Goal: Use online tool/utility: Utilize a website feature to perform a specific function

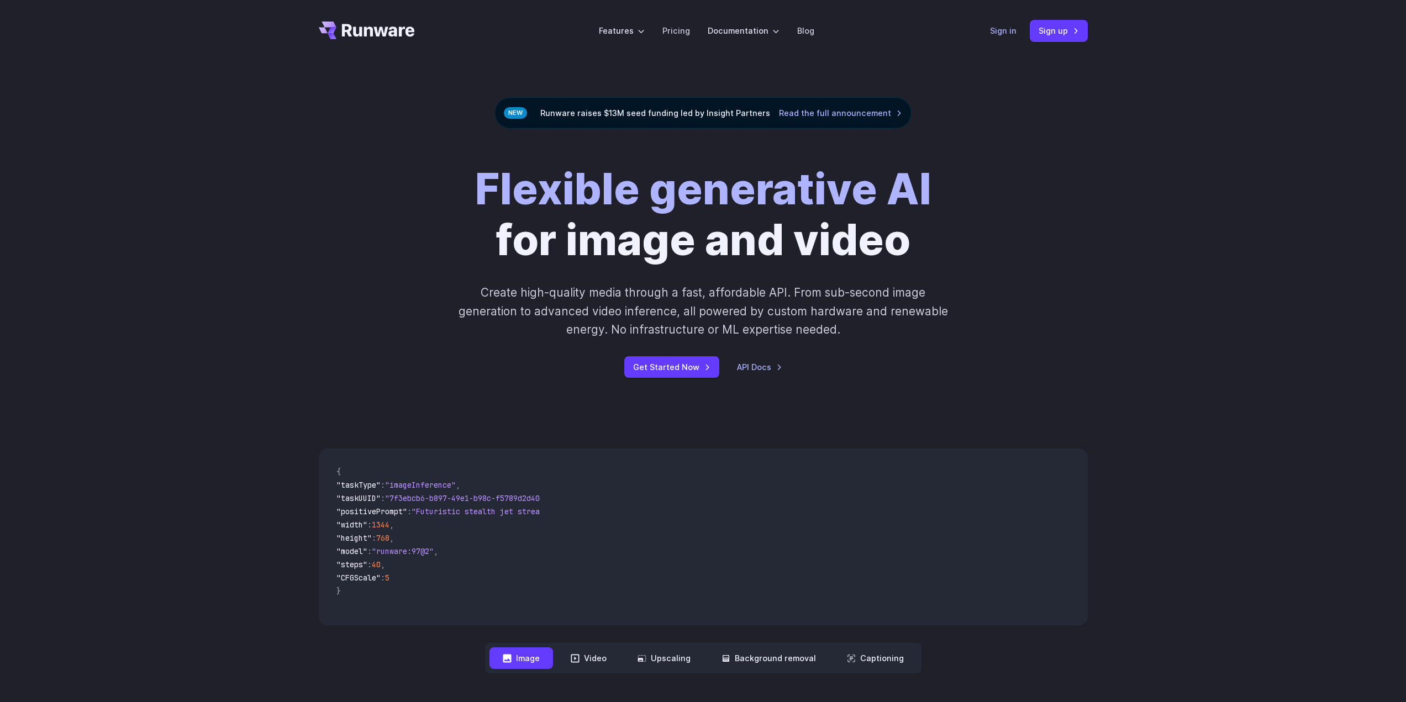
click at [998, 29] on header "Features Tasks Image generation Video generation Sonic Inference Engine™ Models…" at bounding box center [702, 31] width 795 height 62
click at [1004, 30] on link "Sign in" at bounding box center [1003, 30] width 27 height 13
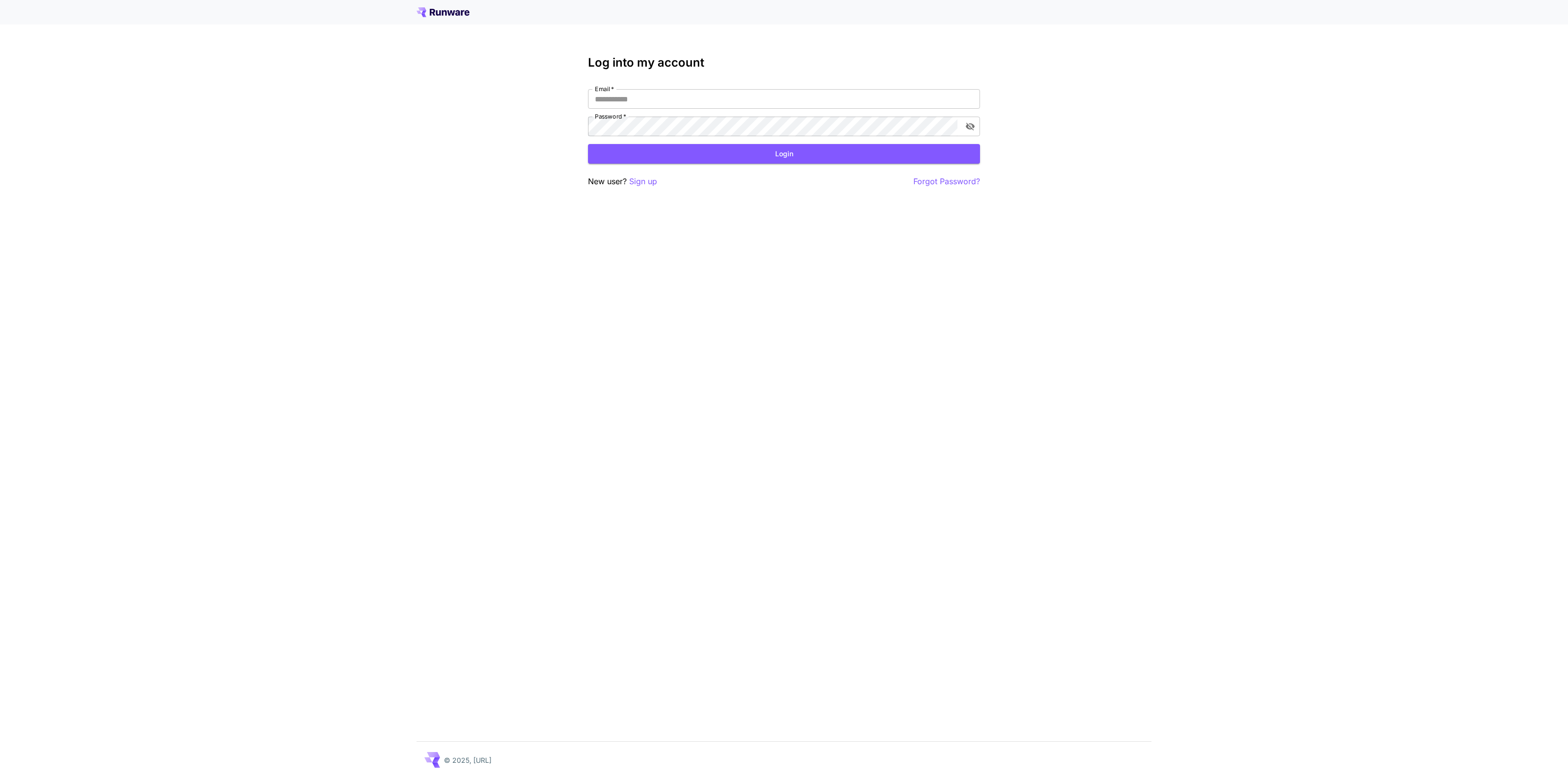
click at [714, 113] on div "Email   * Email   * Password   * Password   *" at bounding box center [784, 113] width 392 height 47
click at [705, 90] on input "Email   *" at bounding box center [784, 99] width 392 height 20
click at [677, 90] on input "**" at bounding box center [784, 99] width 392 height 20
type input "**********"
click button "Login" at bounding box center [784, 153] width 392 height 20
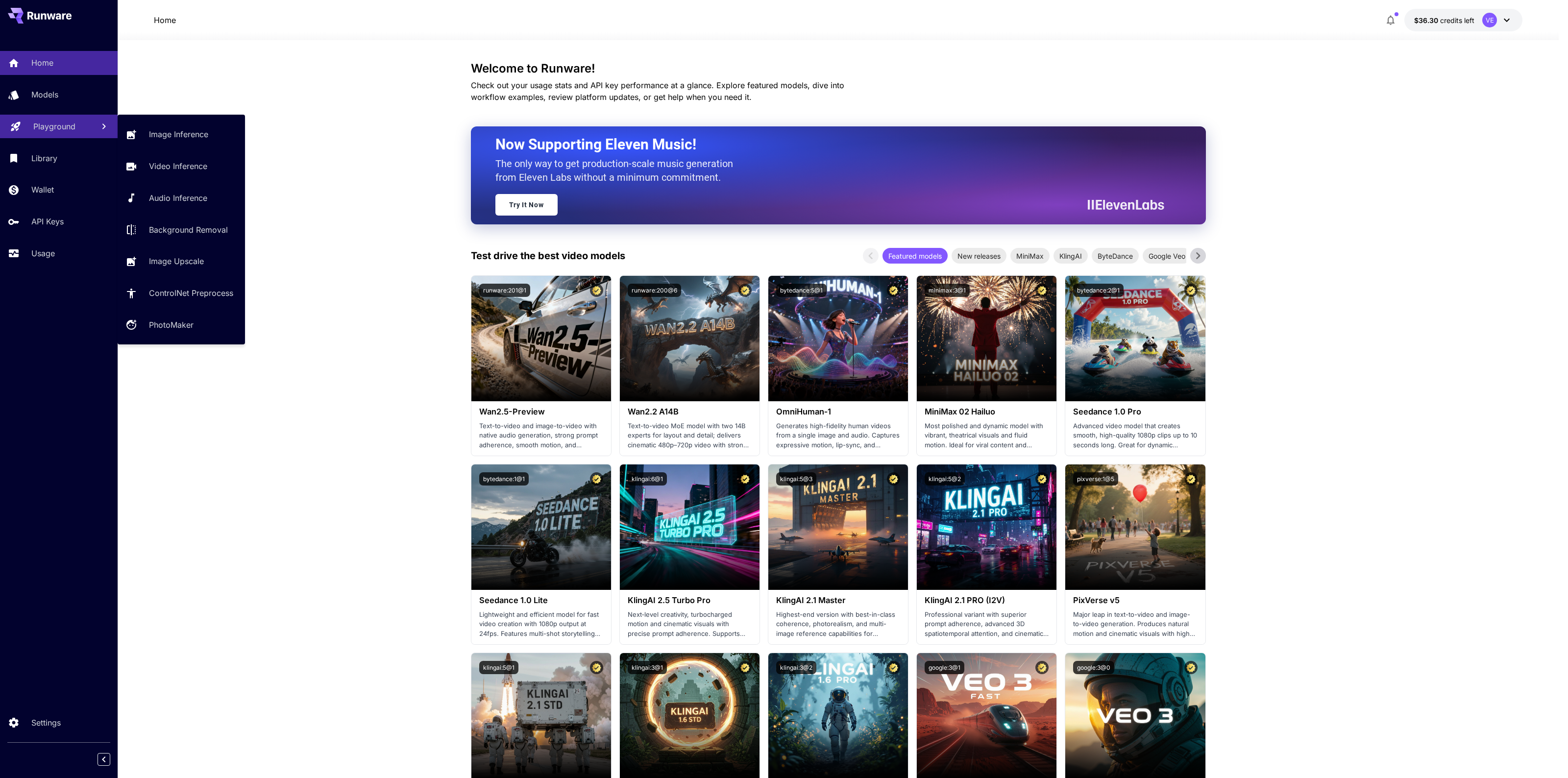
click at [64, 136] on link "Playground" at bounding box center [59, 126] width 118 height 24
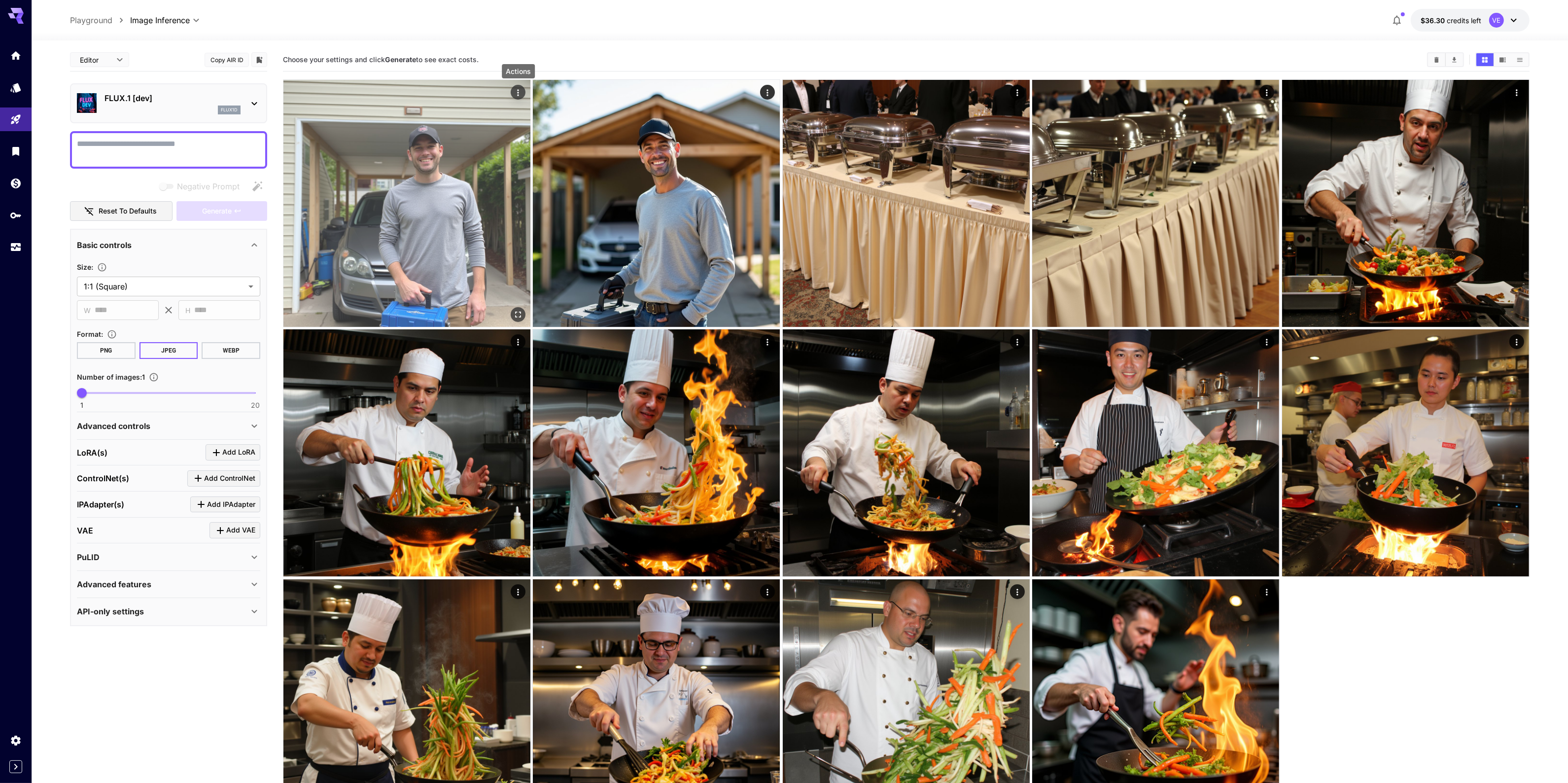
click at [519, 89] on icon "Actions" at bounding box center [518, 92] width 10 height 10
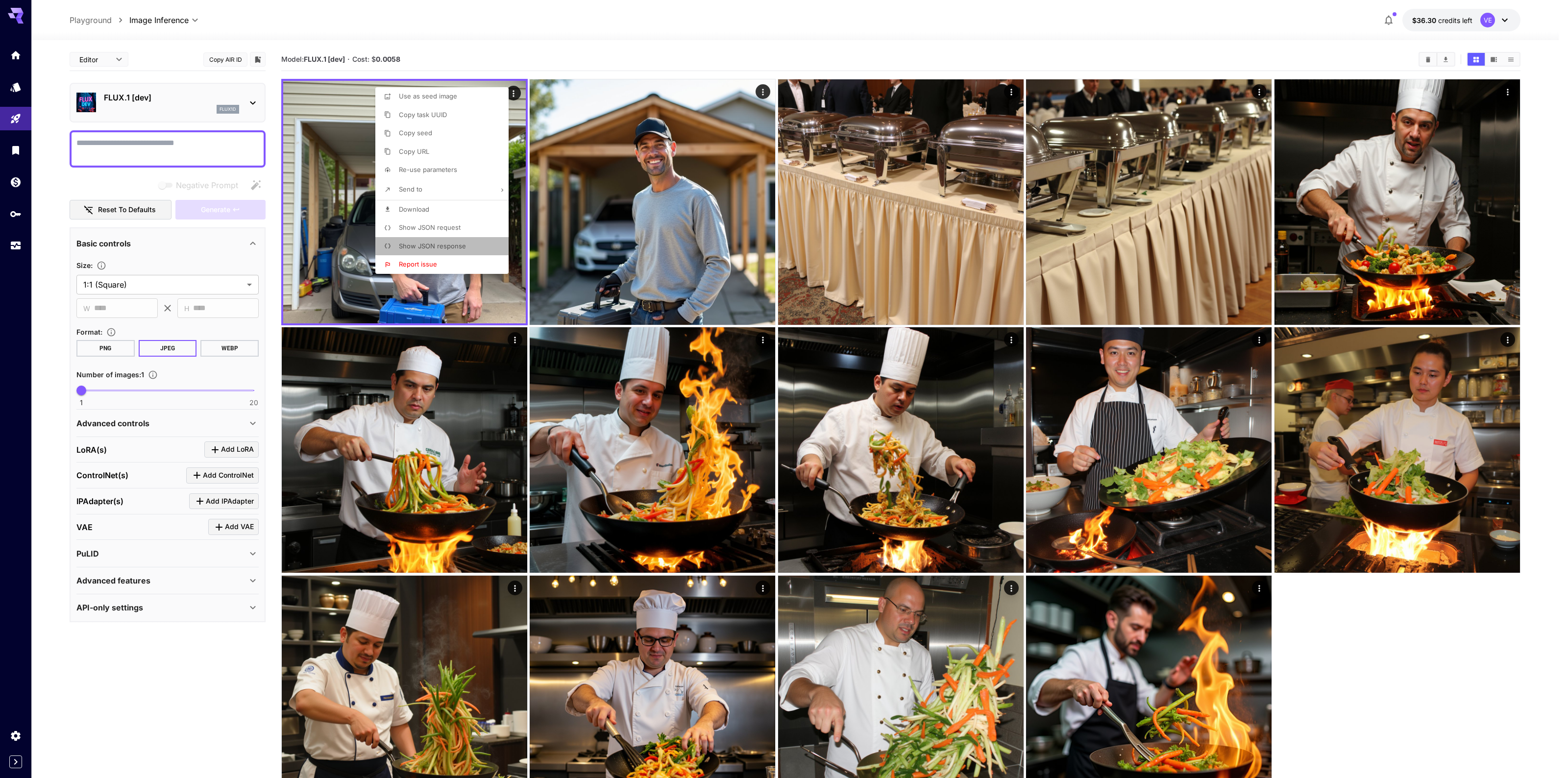
click at [450, 248] on span "Show JSON response" at bounding box center [433, 246] width 67 height 8
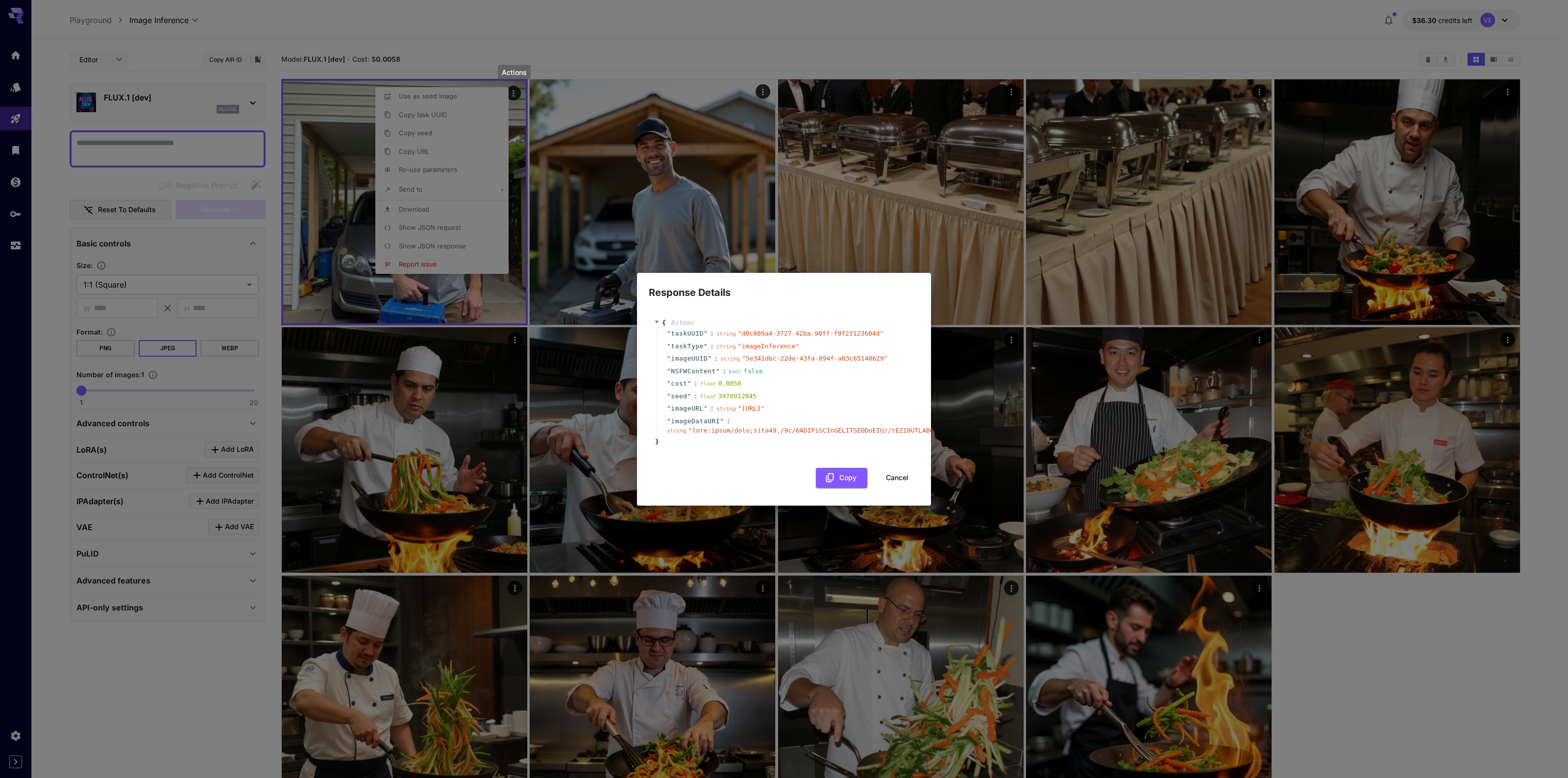
click at [438, 207] on div "Response Details { 8 item s " taskUUID " : string " d0c809a4-3727-42ba-98ff-f9f…" at bounding box center [784, 389] width 1568 height 778
click at [900, 483] on button "Cancel" at bounding box center [897, 477] width 44 height 20
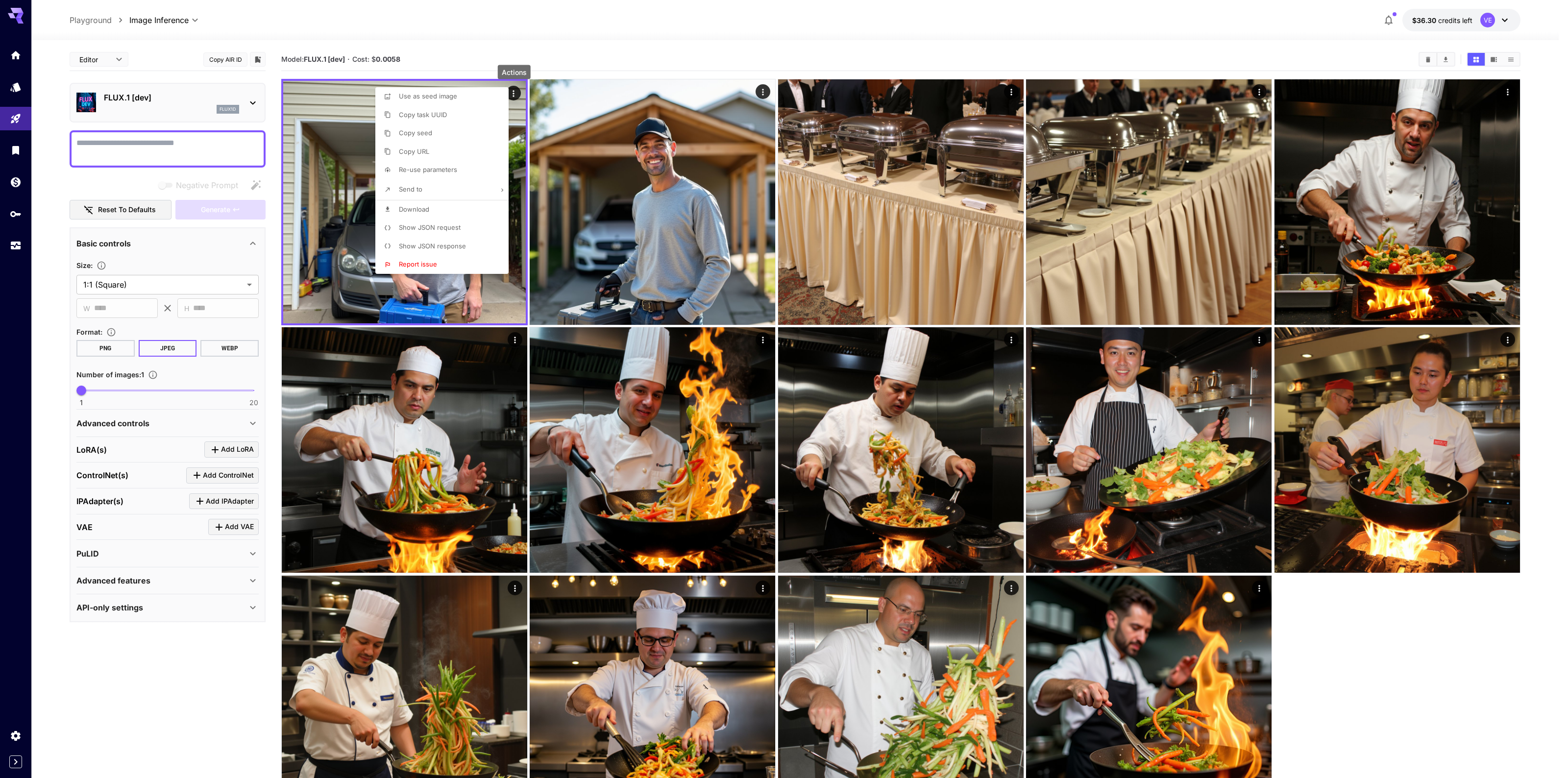
click at [437, 221] on li "Show JSON request" at bounding box center [445, 227] width 139 height 19
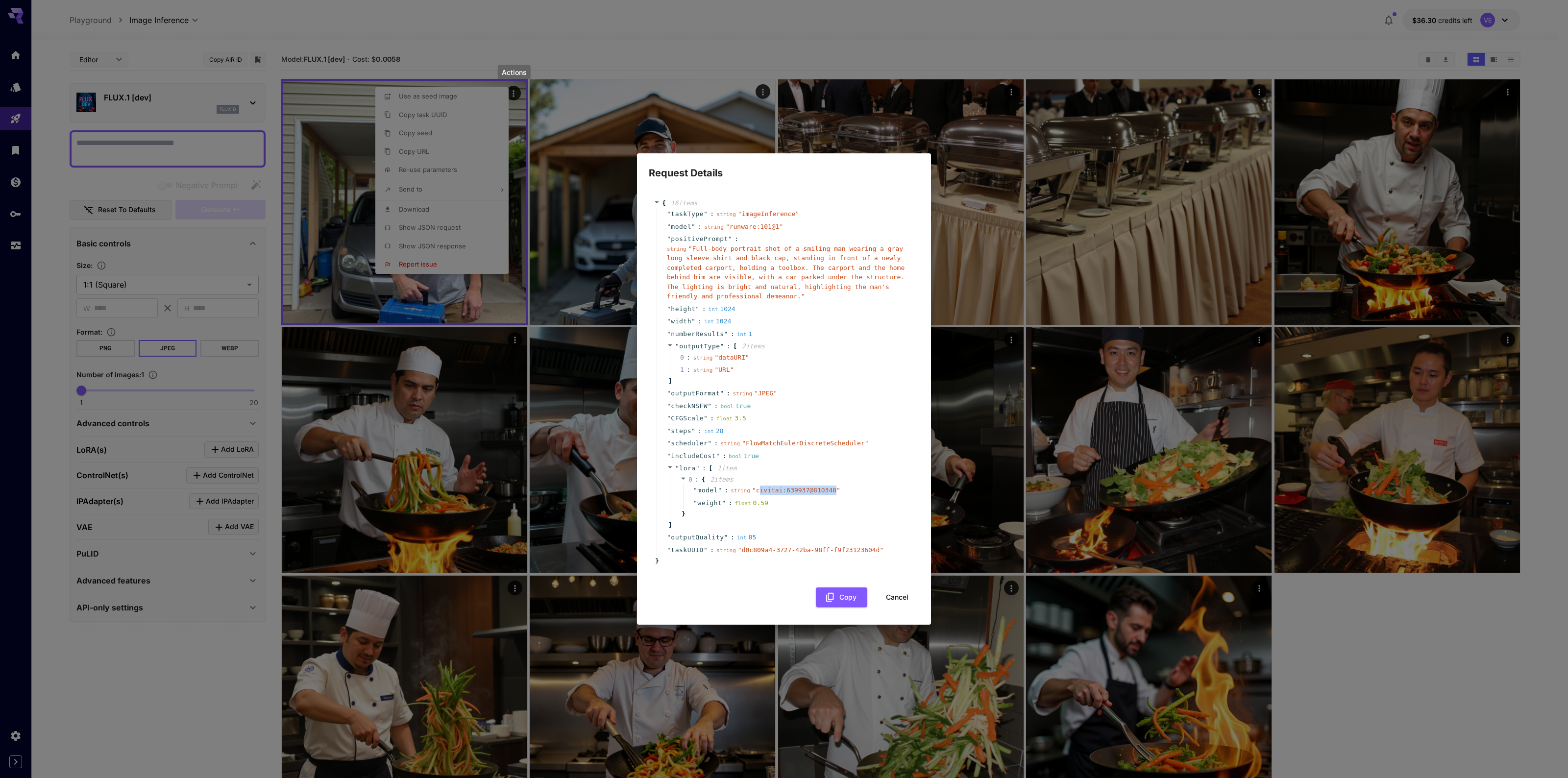
drag, startPoint x: 758, startPoint y: 489, endPoint x: 826, endPoint y: 491, distance: 68.0
click at [826, 491] on span "" civitai:639937@810340 "" at bounding box center [796, 490] width 88 height 7
copy span "ivitai:639937@810340"
click at [752, 491] on span "" civitai:639937@810340 "" at bounding box center [796, 490] width 88 height 7
click at [774, 483] on div "0 : { 2 item s " model " : string " civitai:639937@810340 " " weight " : float …" at bounding box center [791, 497] width 242 height 47
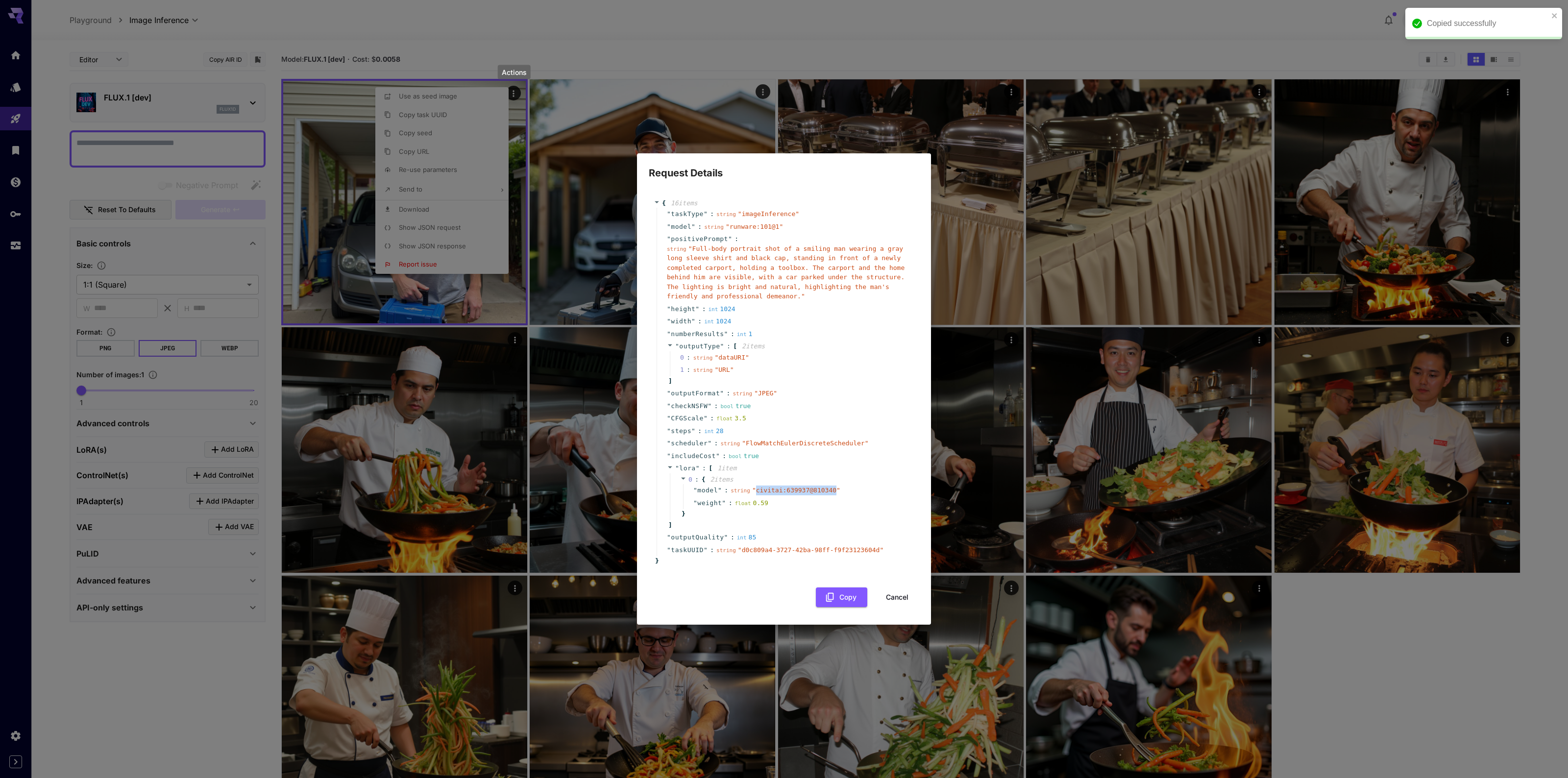
drag, startPoint x: 751, startPoint y: 491, endPoint x: 825, endPoint y: 494, distance: 74.1
click at [825, 494] on span "" civitai:639937@810340 "" at bounding box center [796, 490] width 88 height 7
